Goal: Information Seeking & Learning: Learn about a topic

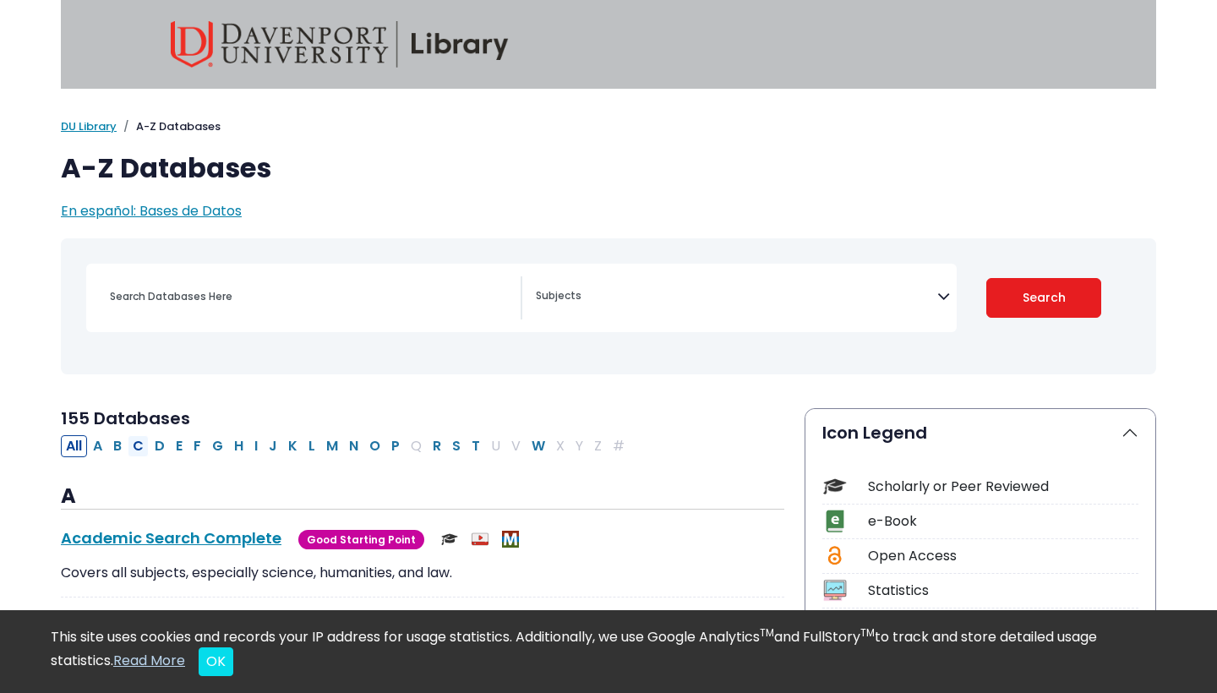
click at [142, 444] on button "C" at bounding box center [138, 446] width 21 height 22
select select "Database Subject Filter"
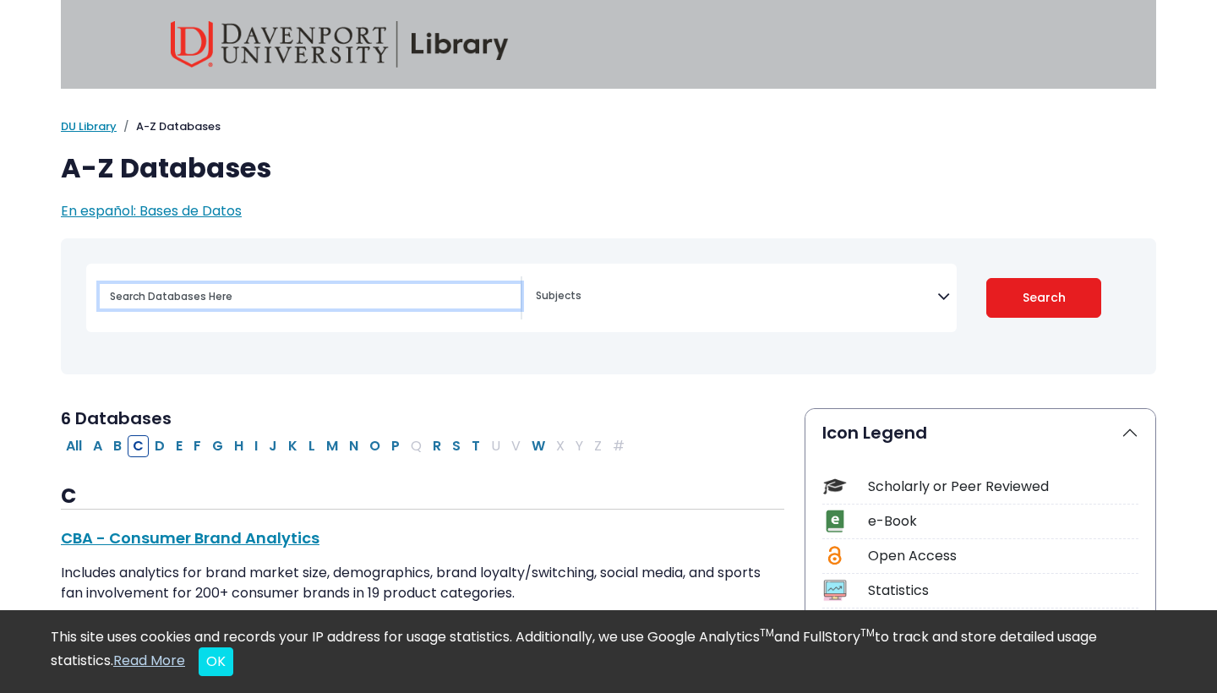
click at [420, 294] on input "Search database by title or keyword" at bounding box center [310, 296] width 421 height 25
type input "AOTA"
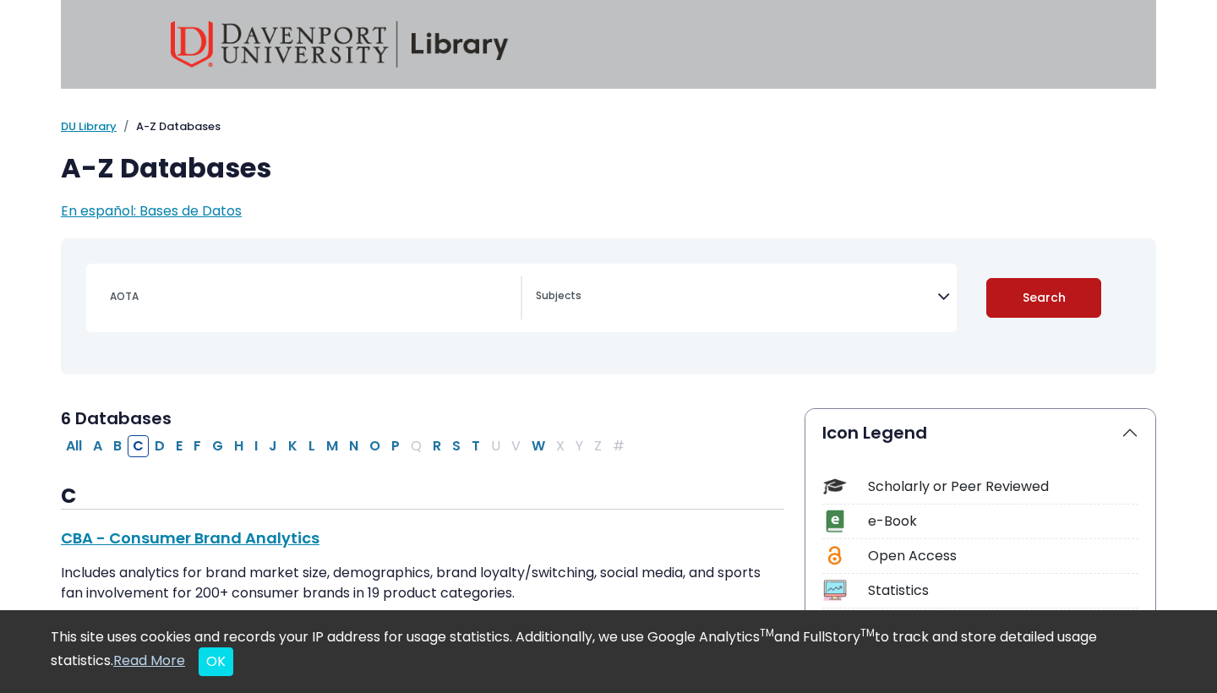
click at [1057, 290] on button "Search" at bounding box center [1045, 298] width 116 height 40
select select "Database Subject Filter"
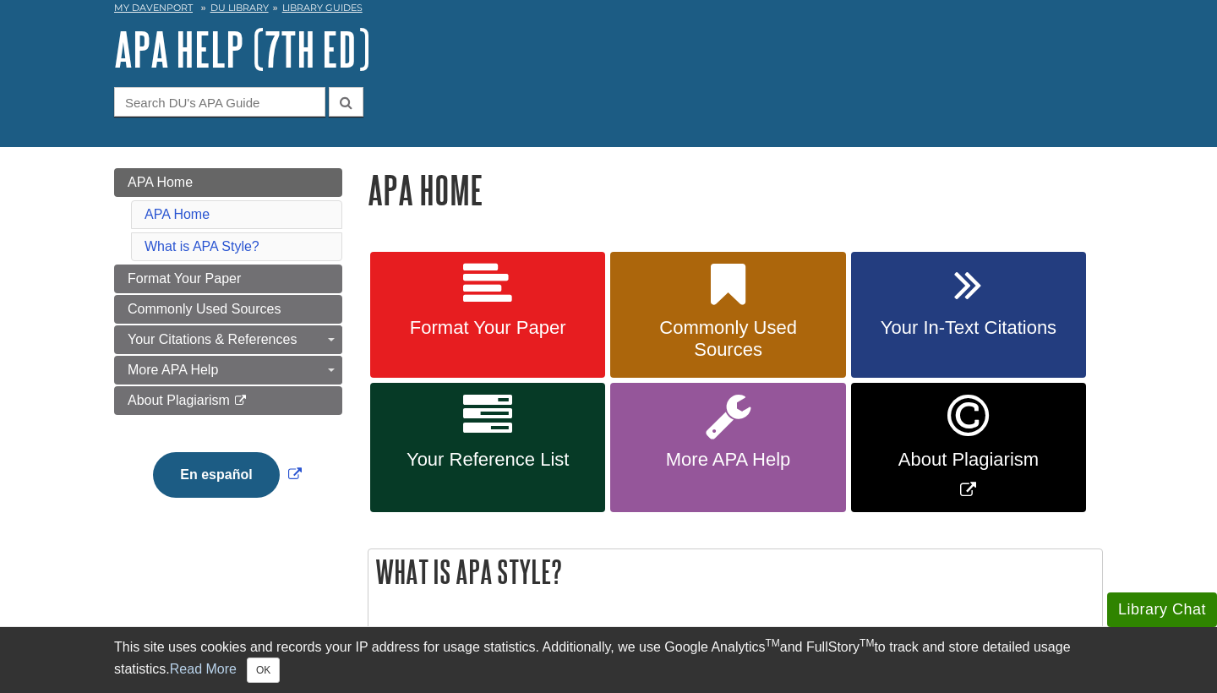
scroll to position [93, 0]
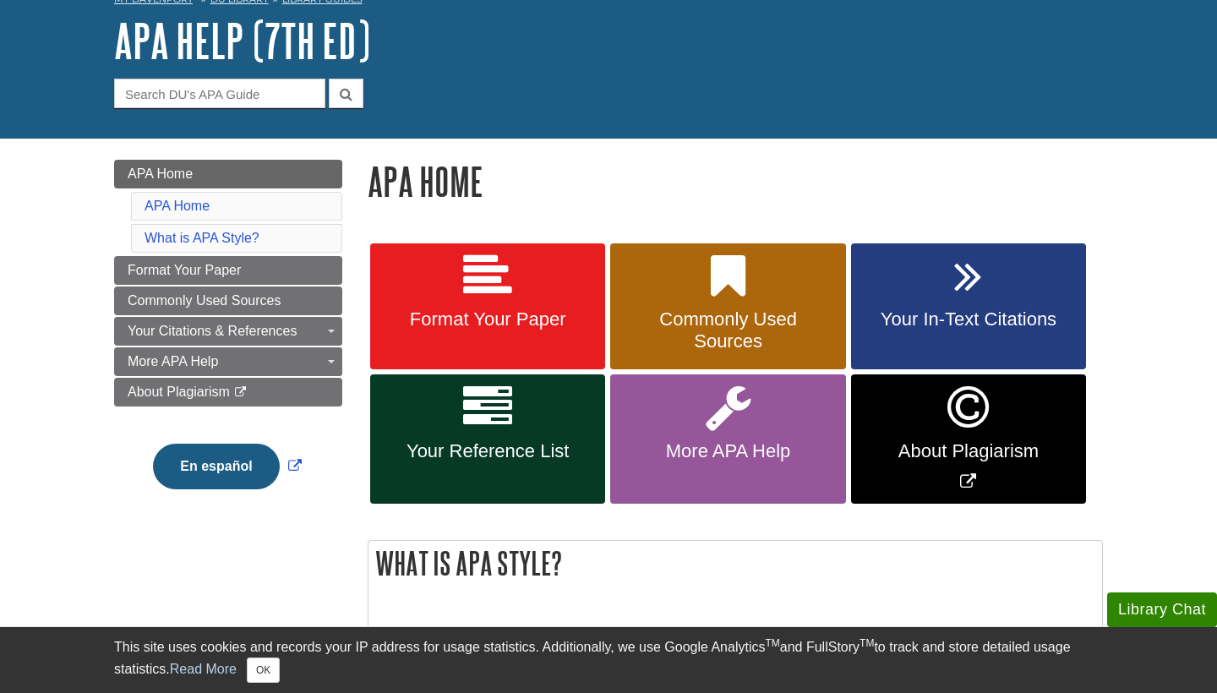
click at [554, 336] on link "Format Your Paper" at bounding box center [487, 306] width 235 height 127
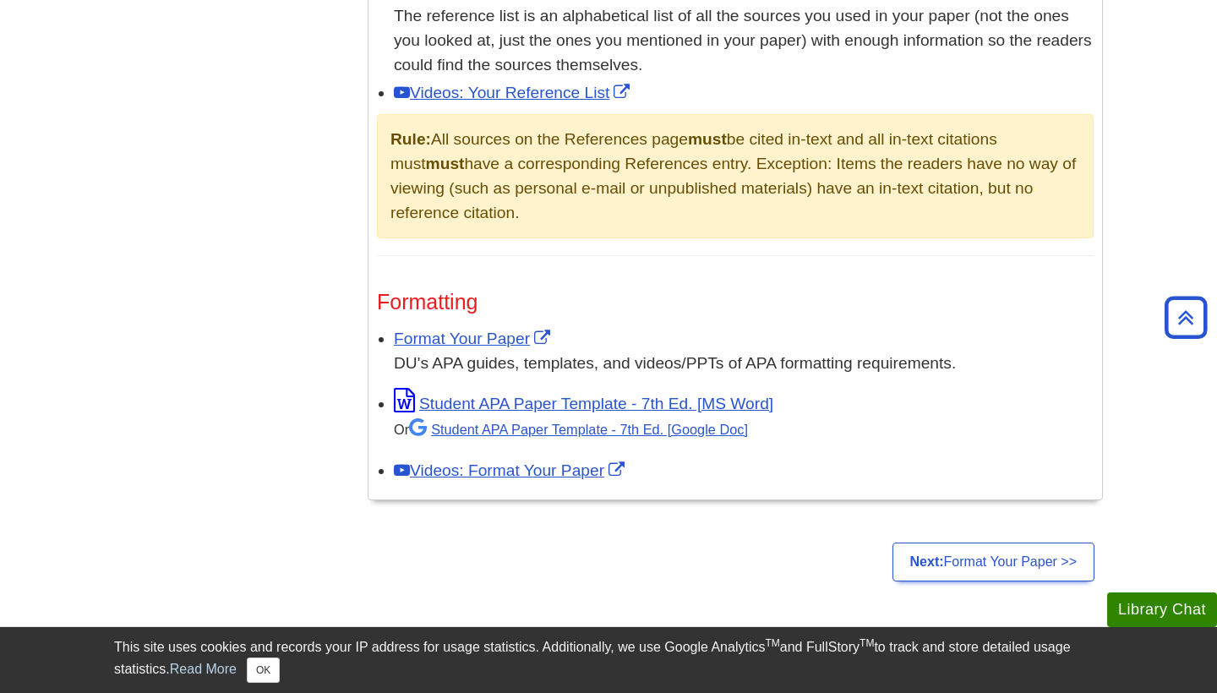
scroll to position [1170, 0]
click at [520, 331] on link "Format Your Paper" at bounding box center [474, 340] width 161 height 18
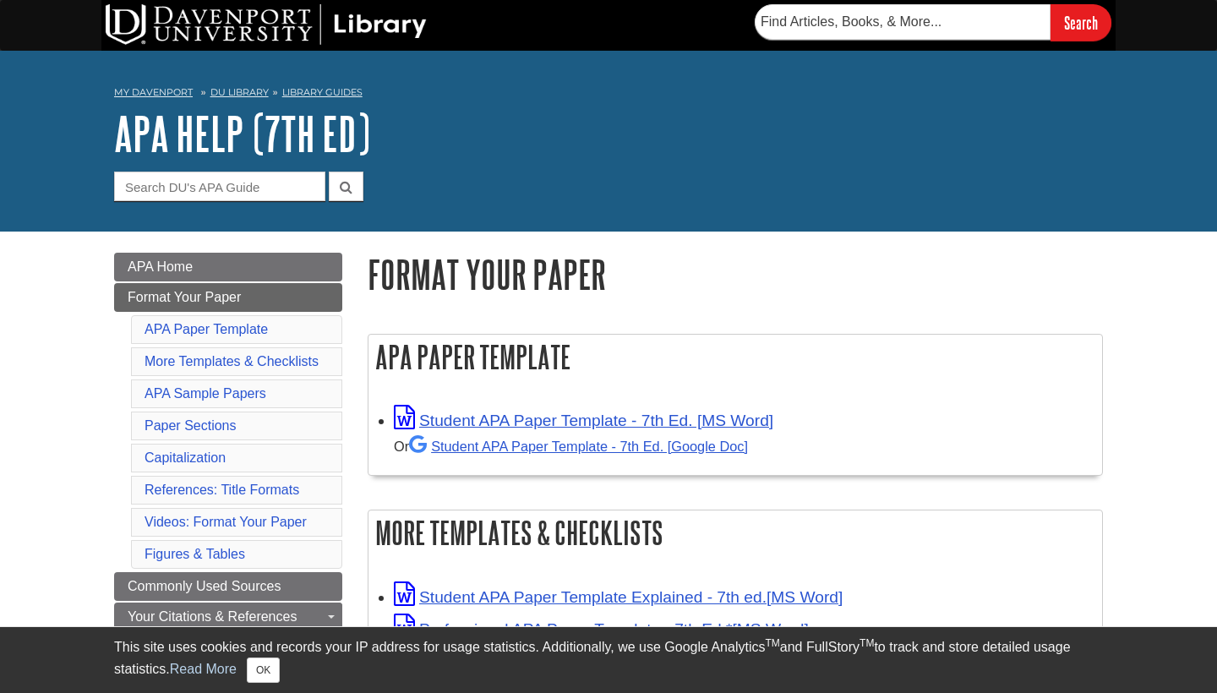
scroll to position [468, 0]
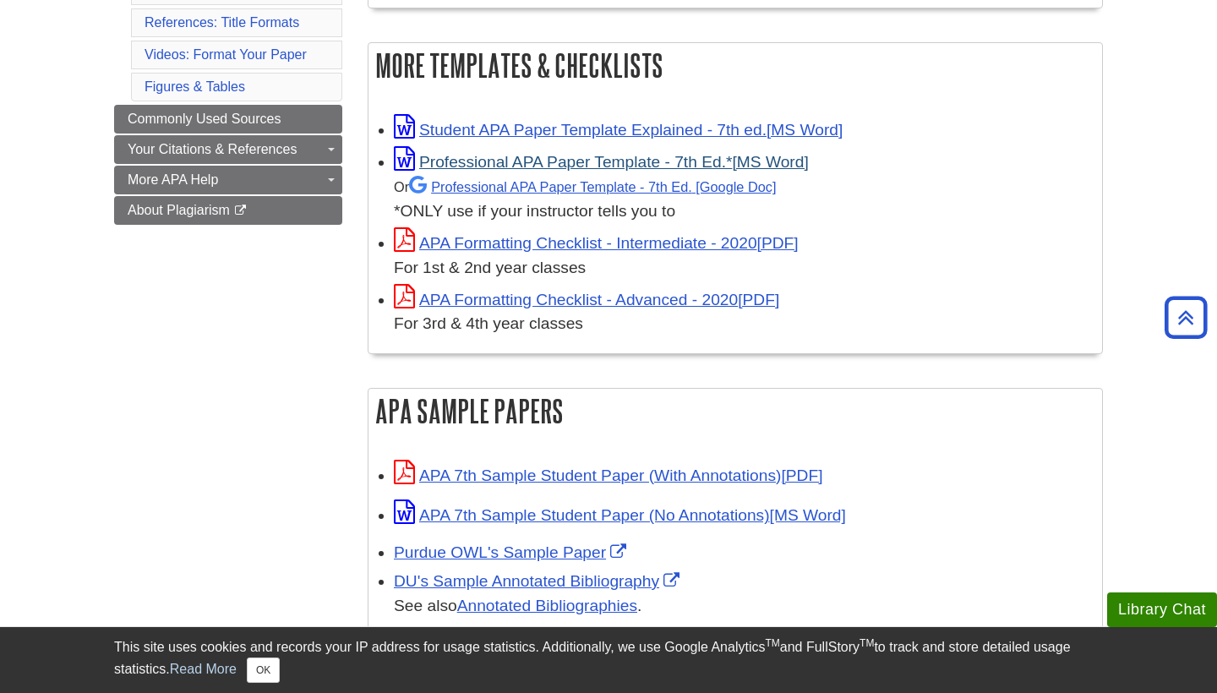
click at [567, 154] on link "Professional APA Paper Template - 7th Ed.*" at bounding box center [601, 162] width 415 height 18
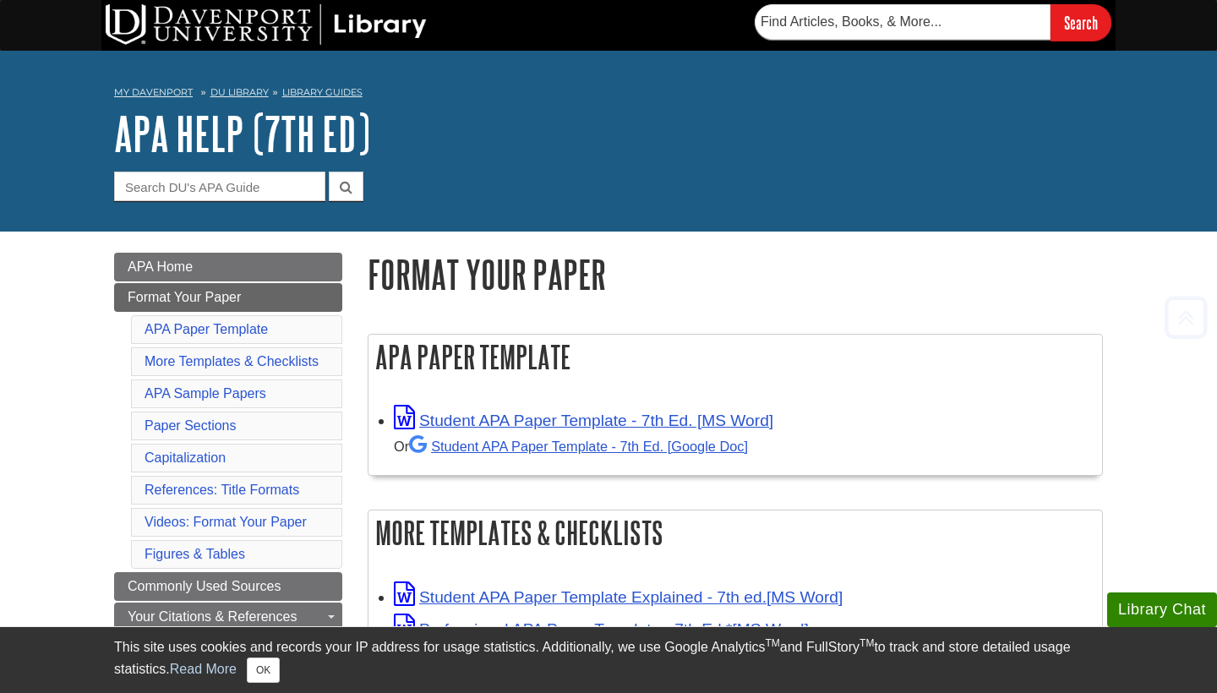
scroll to position [0, 0]
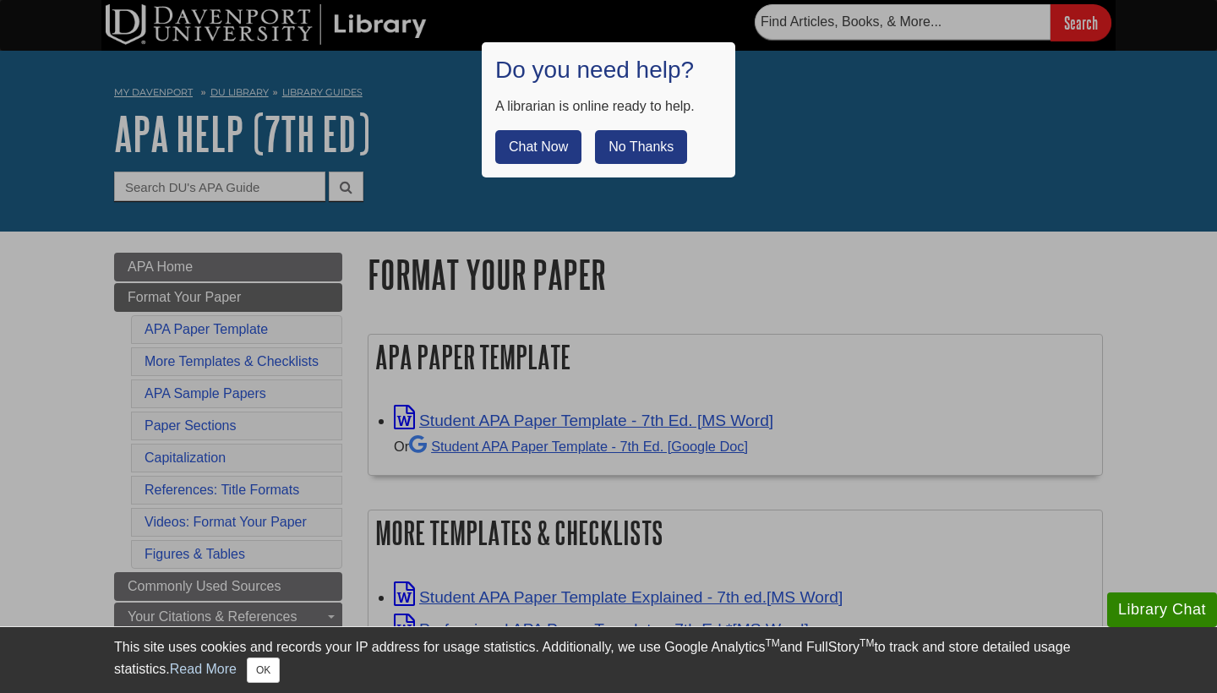
click at [656, 150] on button "No Thanks" at bounding box center [641, 147] width 92 height 34
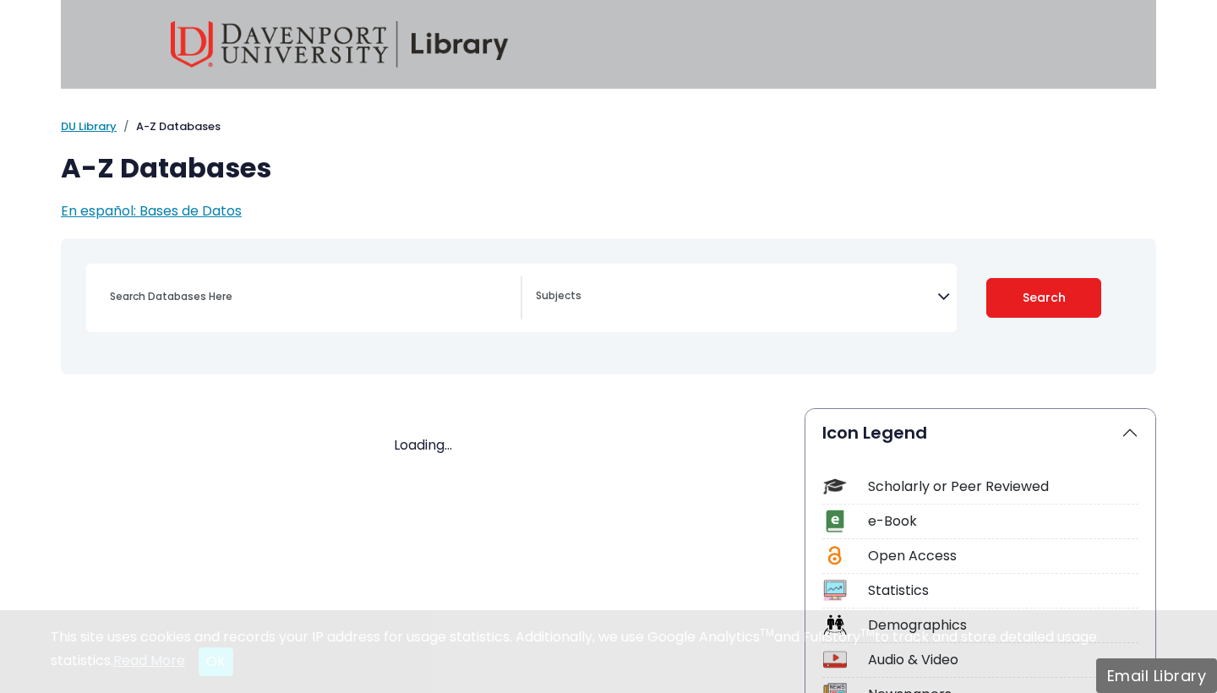
select select "Database Subject Filter"
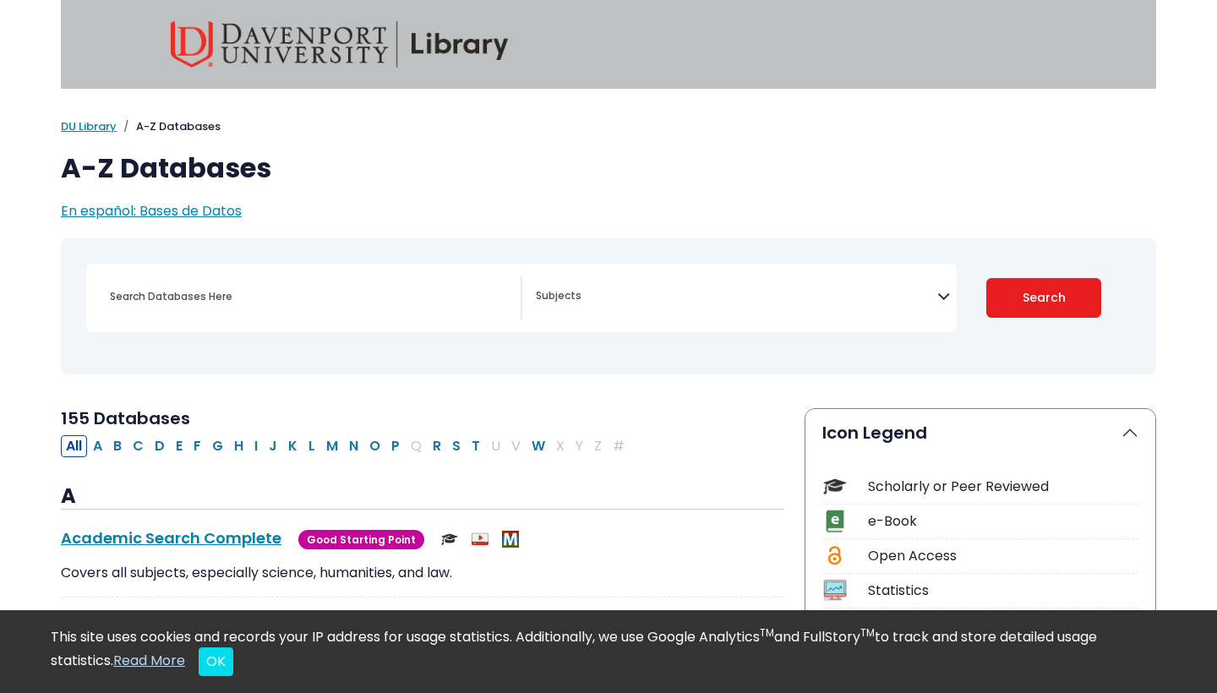
click at [629, 292] on textarea "Search" at bounding box center [737, 298] width 402 height 14
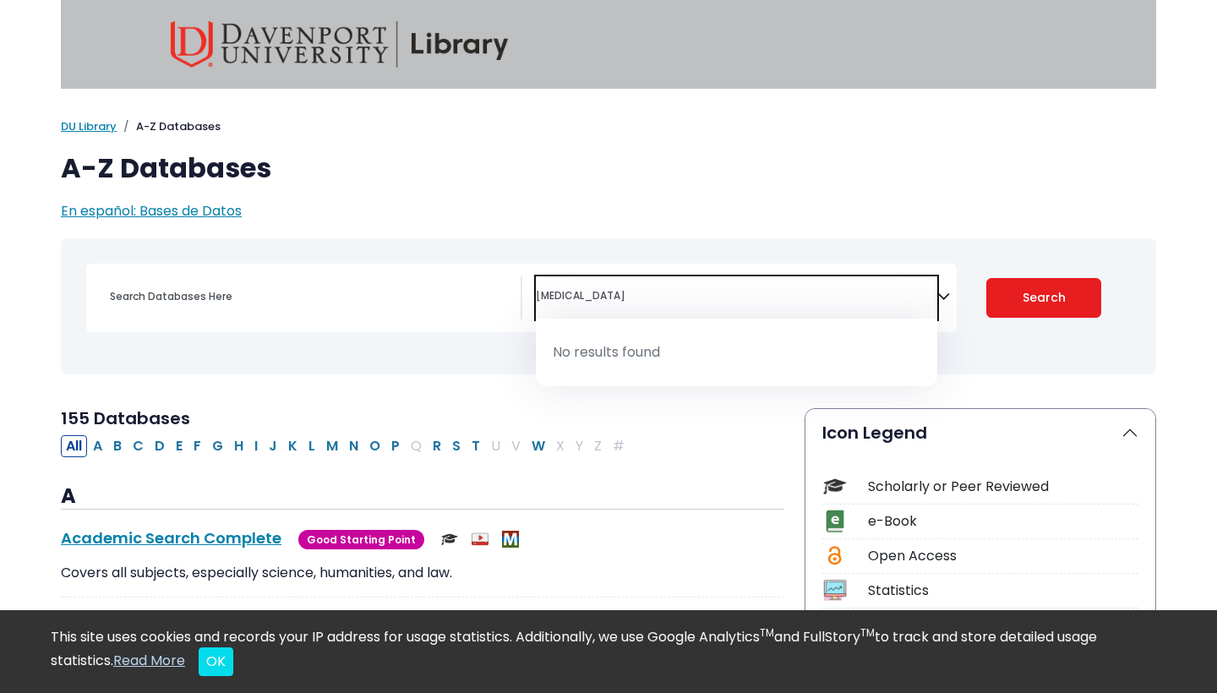
type textarea "shaken baby syndrome"
click at [626, 346] on li "No results found" at bounding box center [737, 352] width 402 height 41
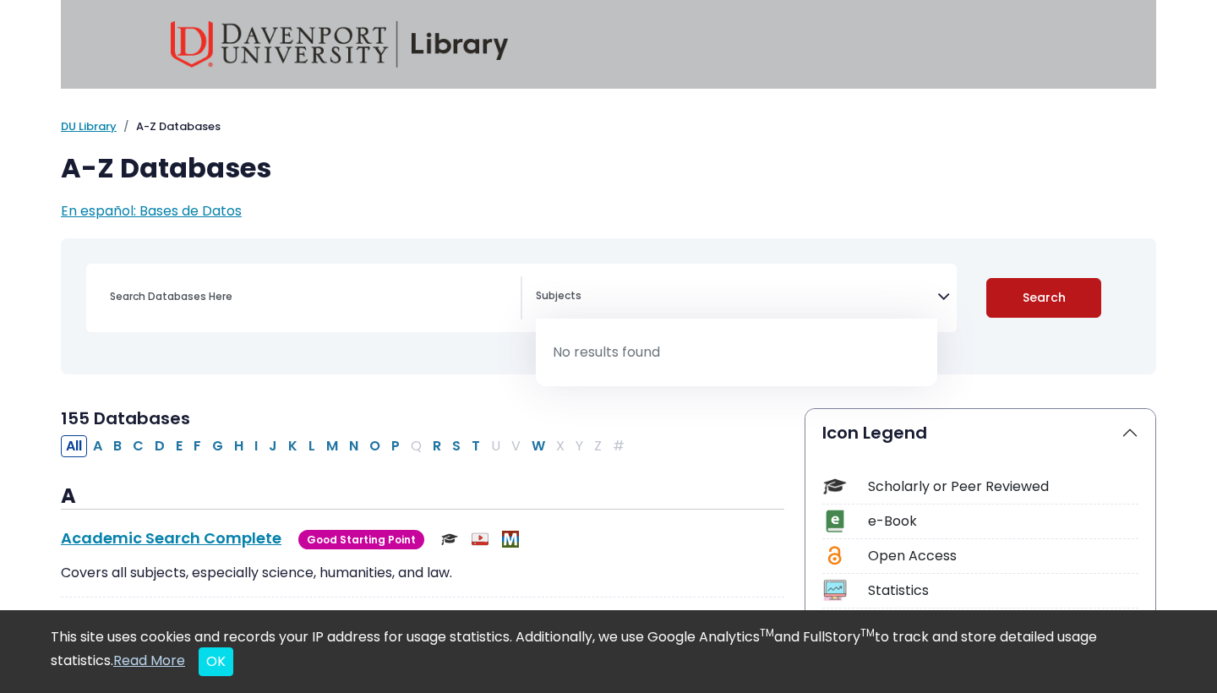
click at [1031, 288] on button "Search" at bounding box center [1045, 298] width 116 height 40
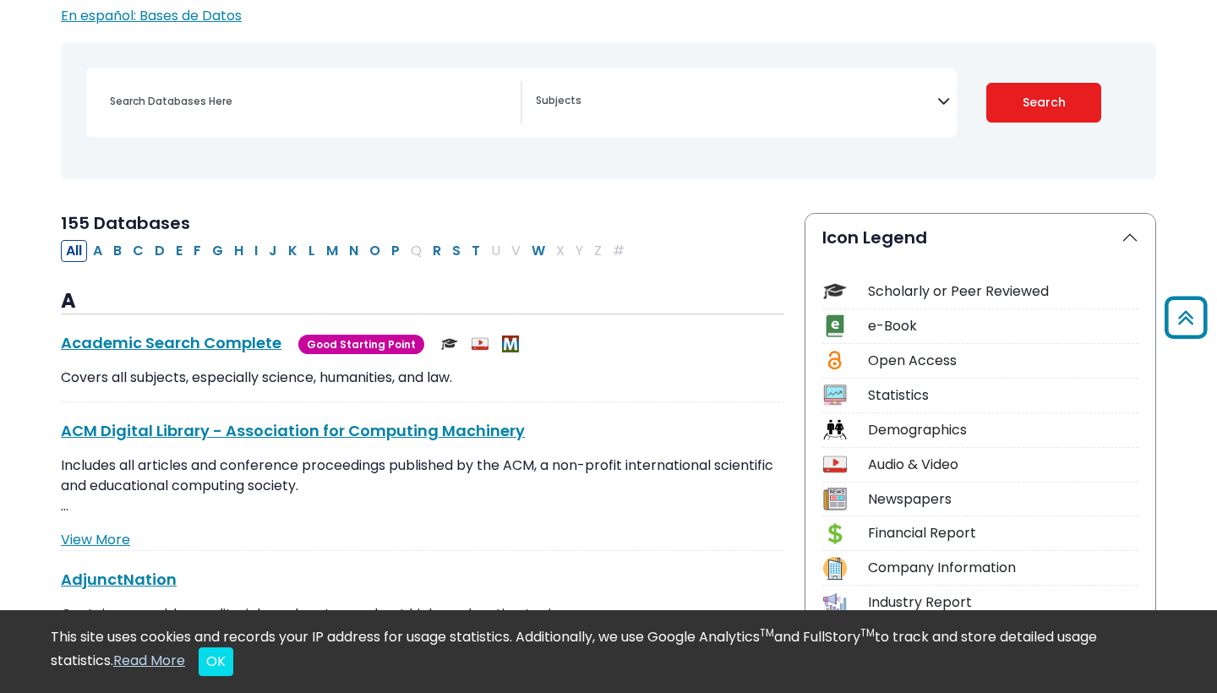
scroll to position [195, 0]
click at [99, 249] on button "A" at bounding box center [97, 251] width 19 height 22
select select "Database Subject Filter"
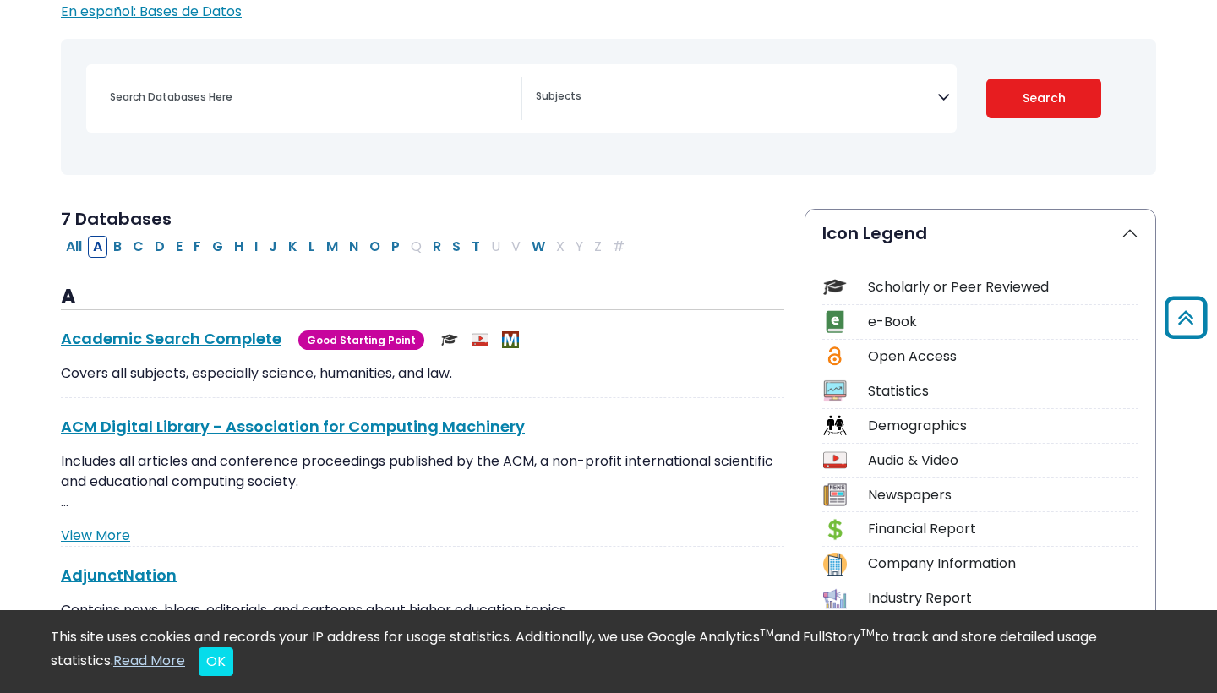
scroll to position [205, 0]
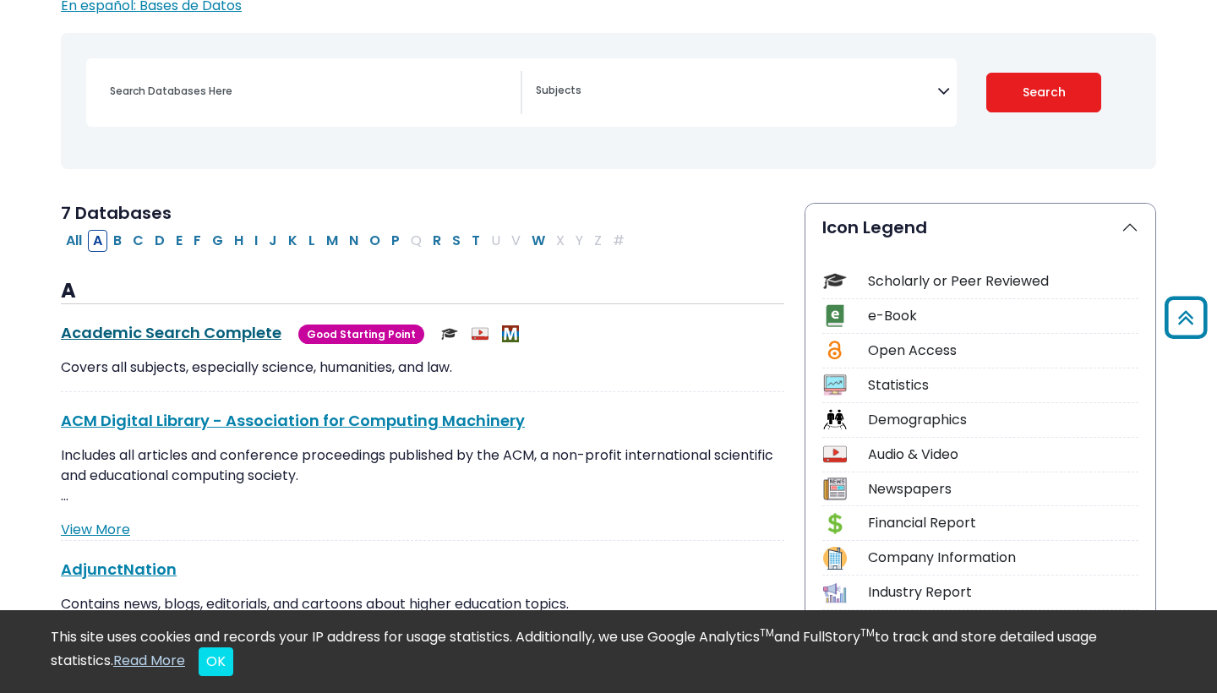
click at [148, 336] on link "Academic Search Complete This link opens in a new window" at bounding box center [171, 332] width 221 height 21
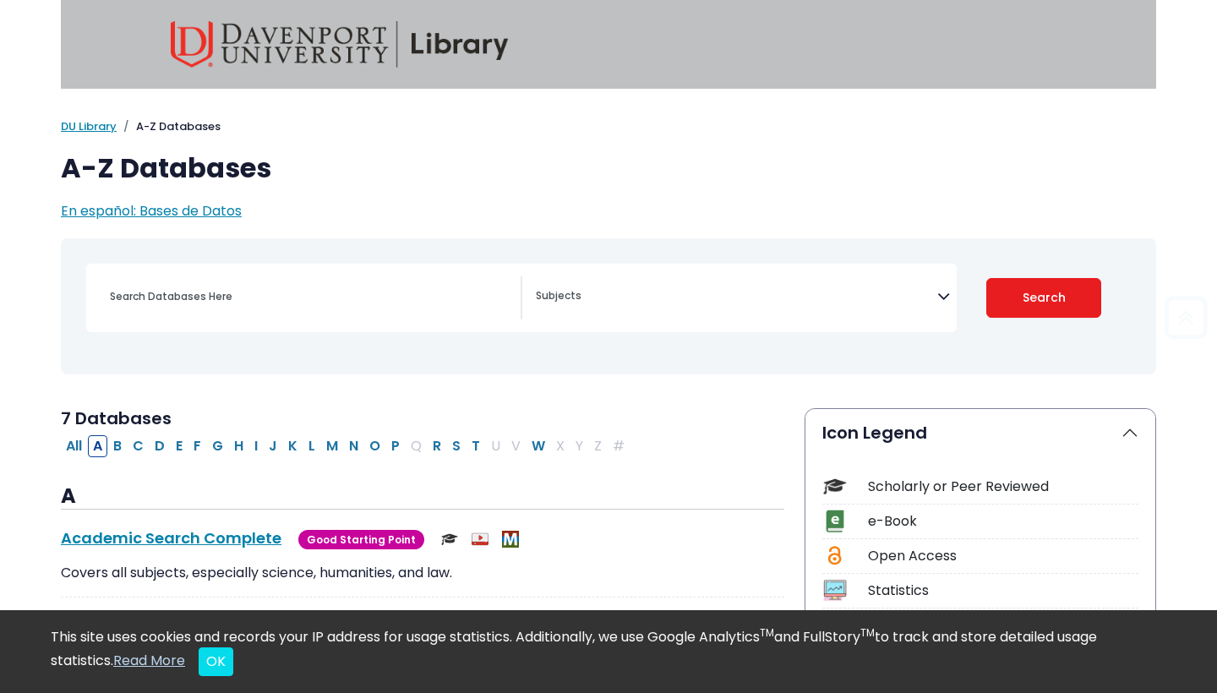
scroll to position [0, 0]
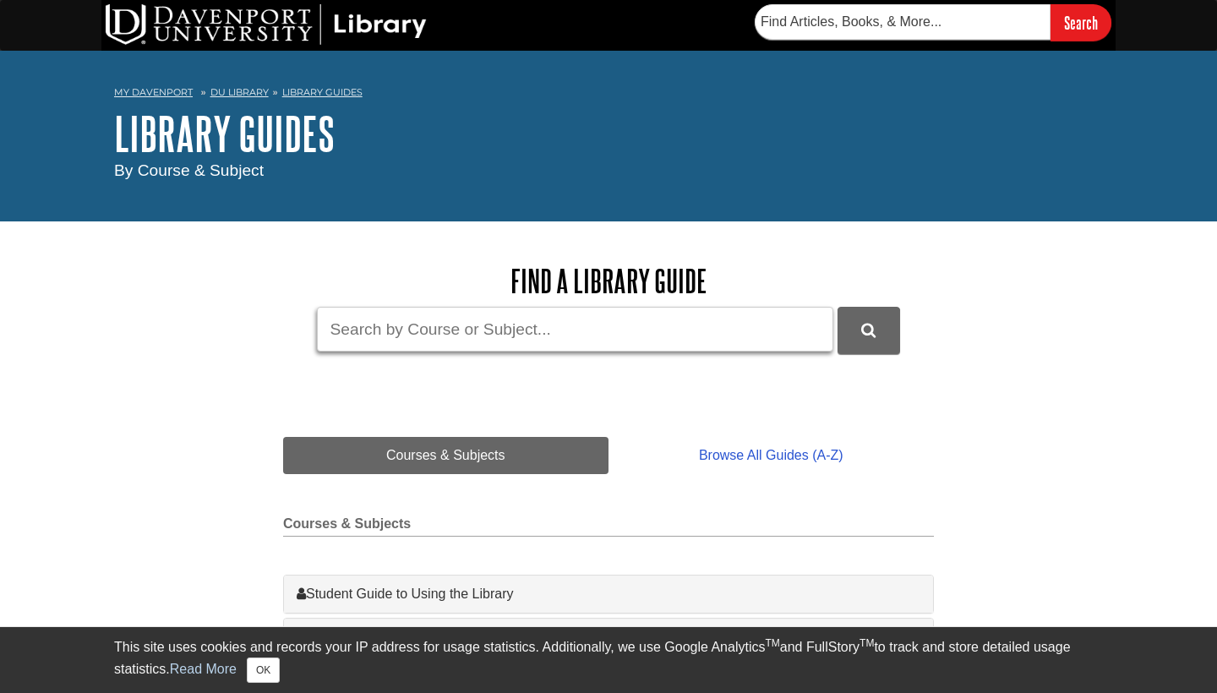
click at [451, 310] on input "Guide Search Terms" at bounding box center [575, 329] width 517 height 45
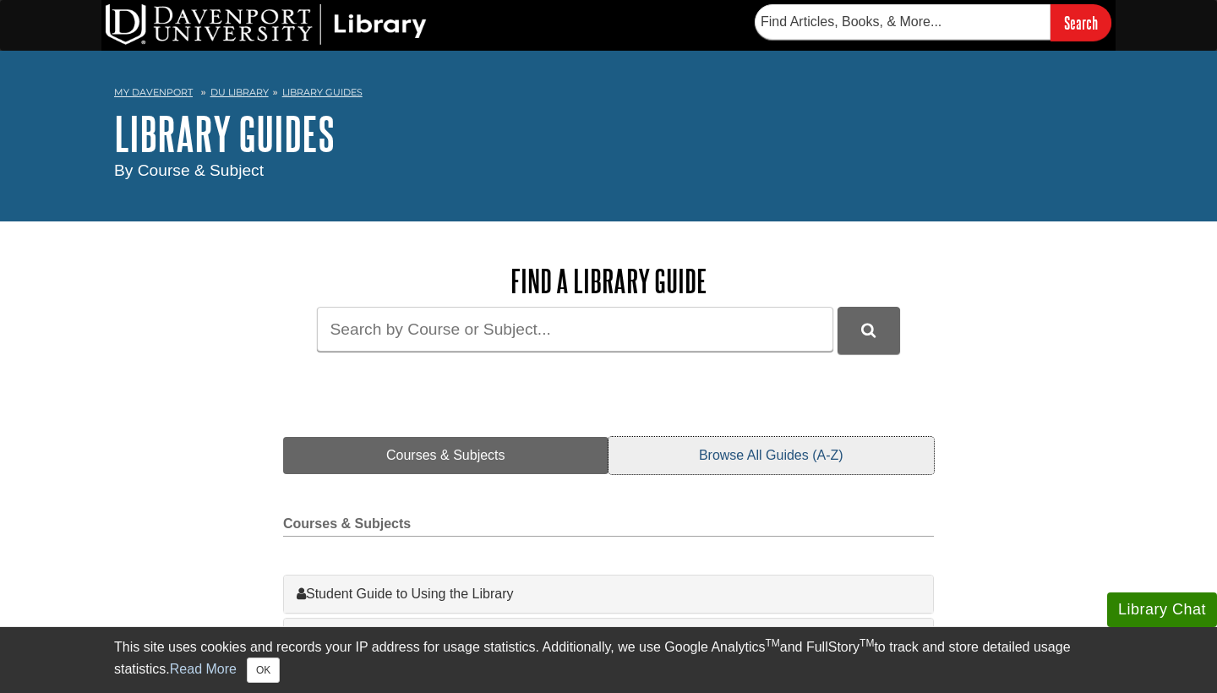
click at [757, 456] on link "Browse All Guides (A-Z)" at bounding box center [771, 455] width 325 height 37
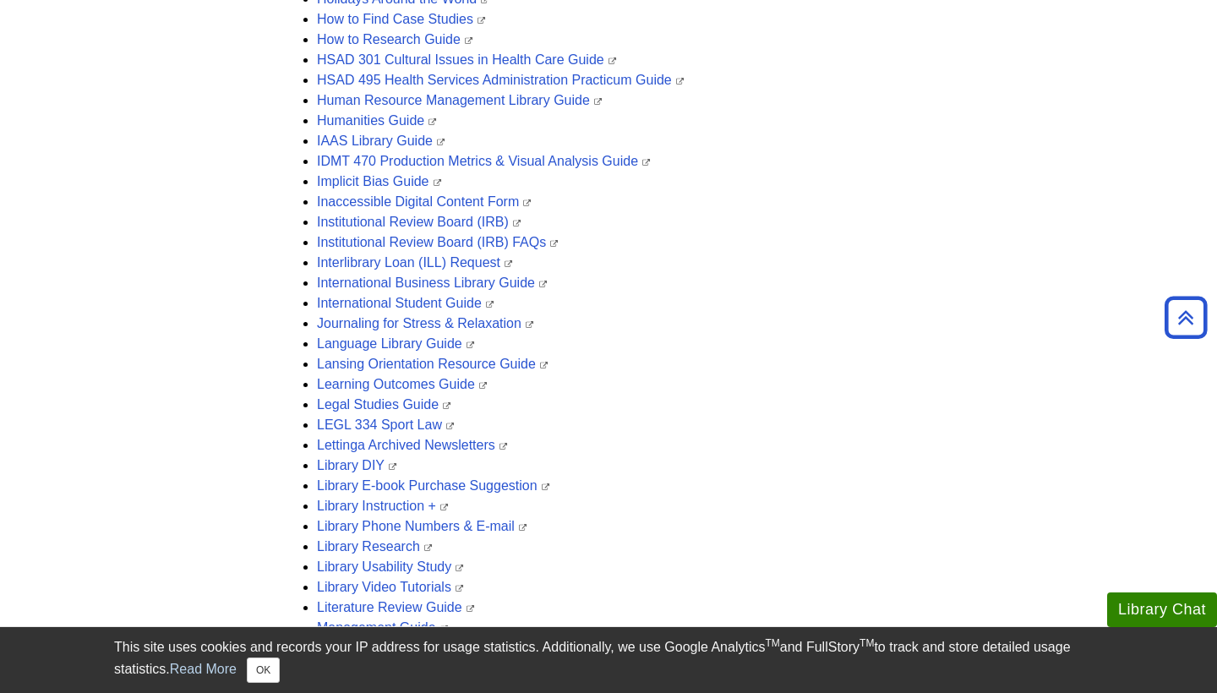
scroll to position [3028, 0]
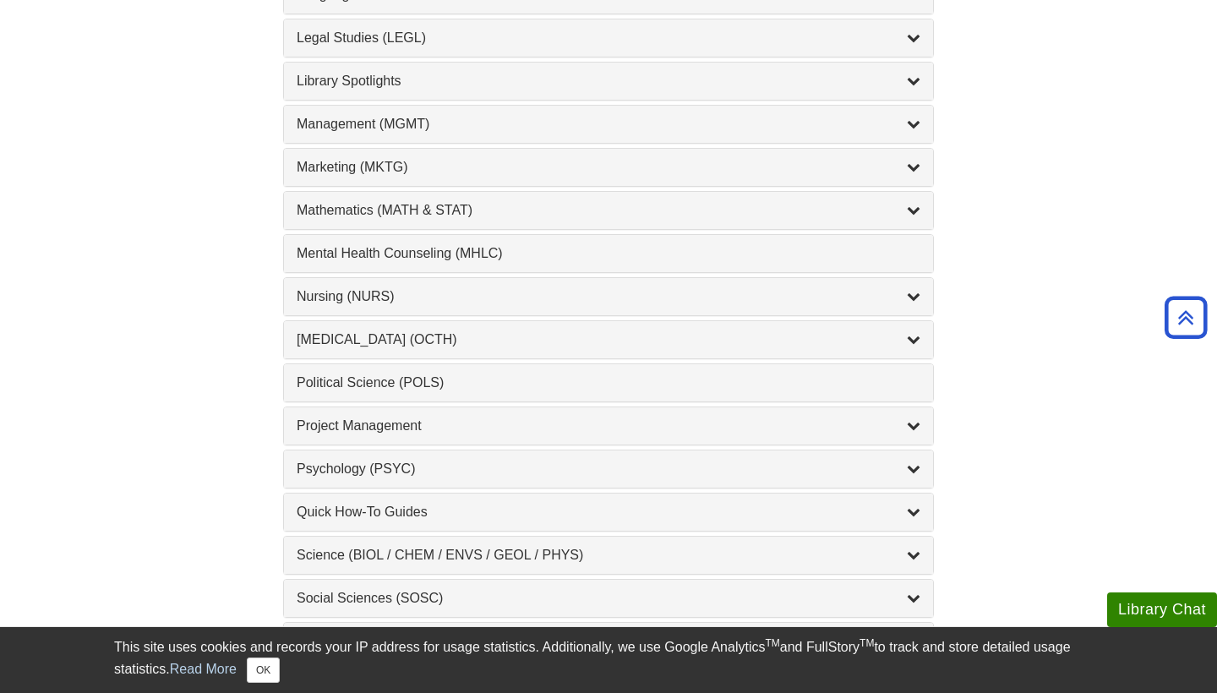
scroll to position [1419, 0]
click at [916, 332] on icon "List of Subjects" at bounding box center [914, 339] width 14 height 14
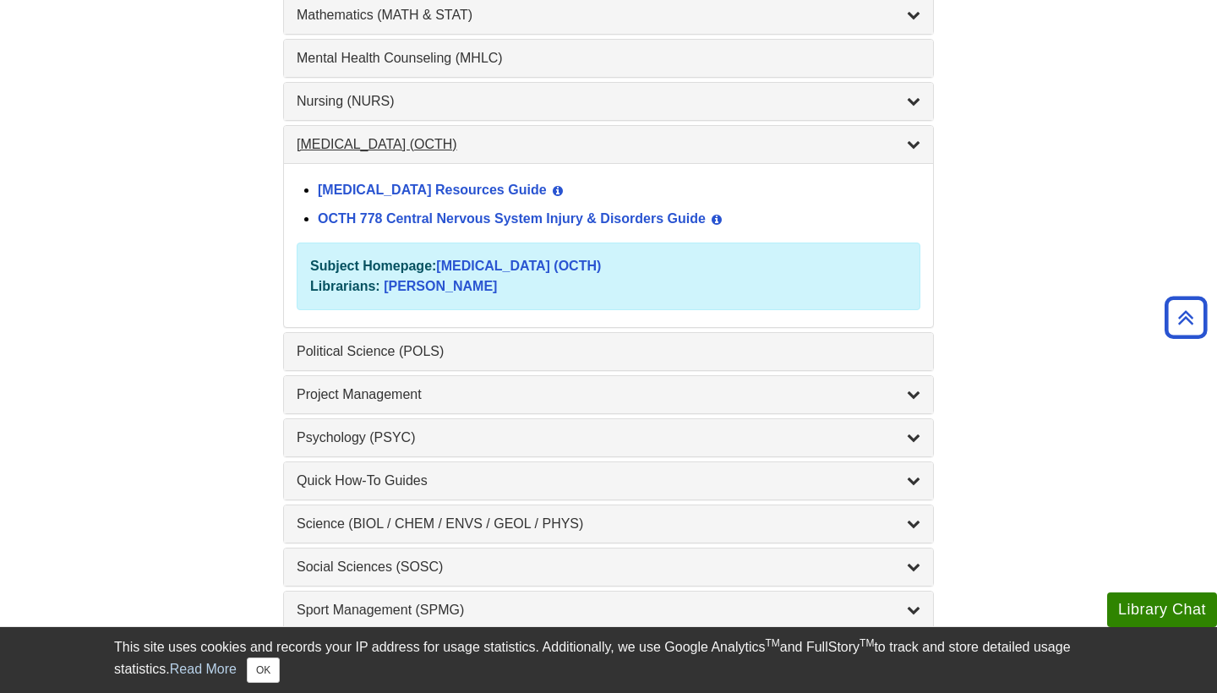
scroll to position [1615, 0]
click at [528, 192] on link "[MEDICAL_DATA] Resources Guide" at bounding box center [432, 189] width 229 height 14
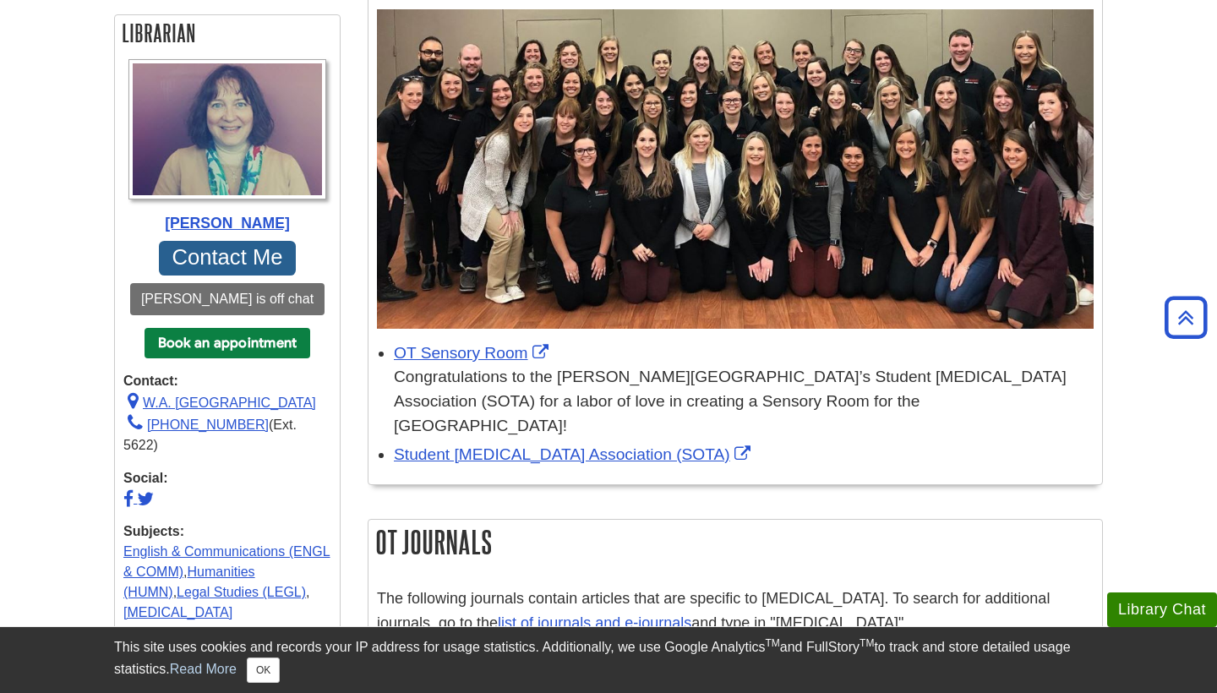
scroll to position [677, 0]
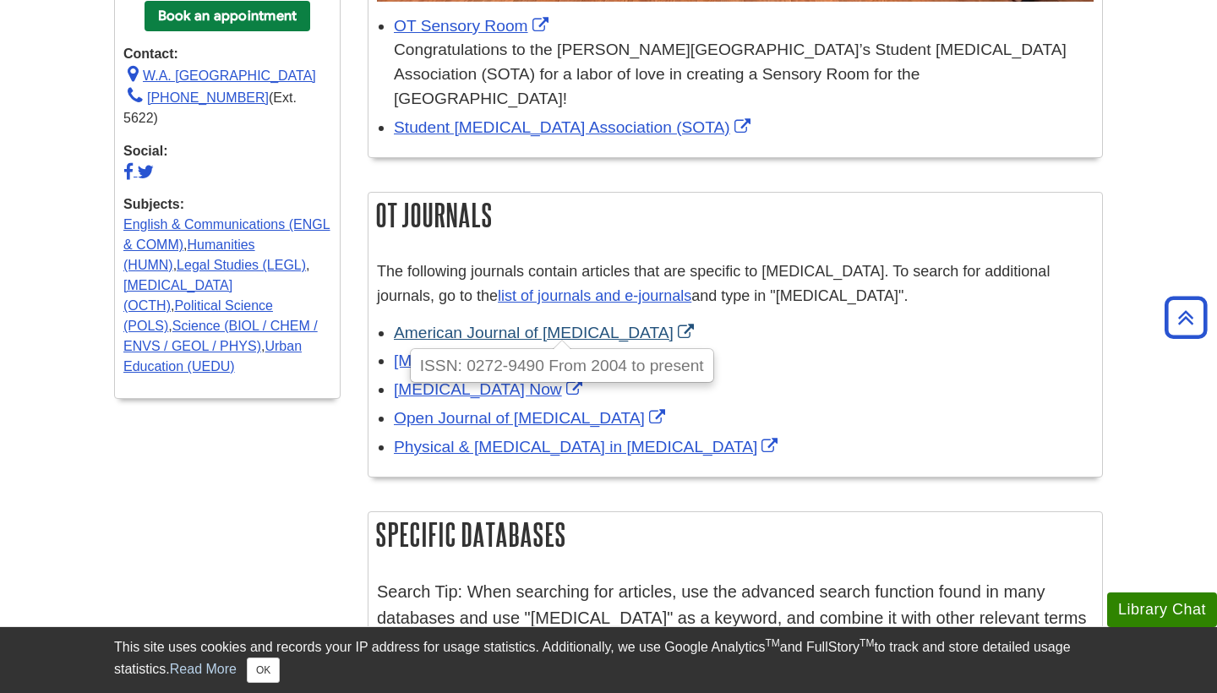
click at [698, 324] on link "American Journal of [MEDICAL_DATA]" at bounding box center [546, 333] width 304 height 18
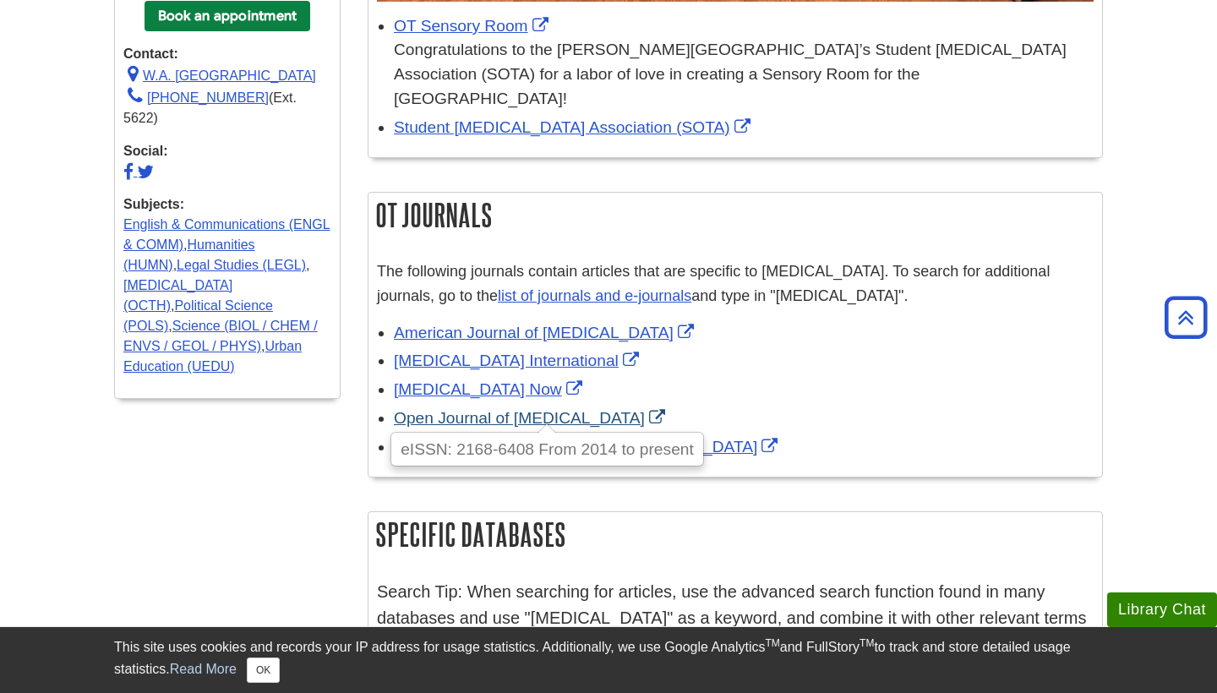
click at [670, 409] on link "Open Journal of [MEDICAL_DATA]" at bounding box center [532, 418] width 276 height 18
